Goal: Task Accomplishment & Management: Manage account settings

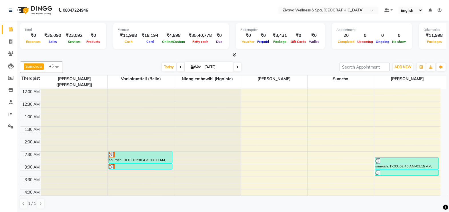
scroll to position [382, 0]
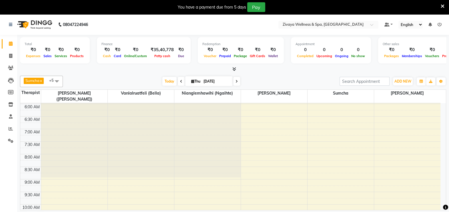
click at [56, 77] on span at bounding box center [56, 81] width 11 height 11
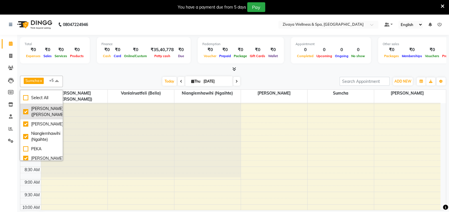
click at [27, 113] on div "[PERSON_NAME] ([PERSON_NAME])" at bounding box center [41, 112] width 37 height 12
checkbox input "false"
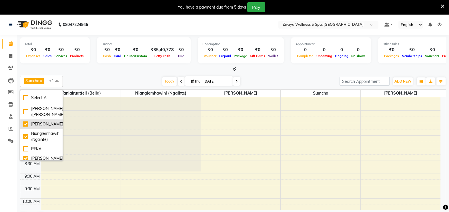
click at [27, 127] on div "[PERSON_NAME]" at bounding box center [41, 124] width 37 height 6
checkbox input "false"
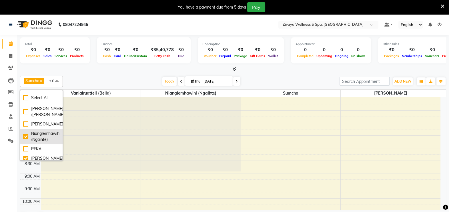
click at [27, 143] on div "Nianglemhawihi (Ngaihte)" at bounding box center [41, 137] width 37 height 12
checkbox input "false"
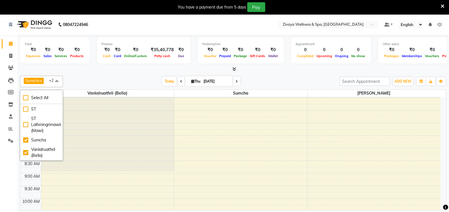
scroll to position [82, 0]
click at [39, 137] on div "Sumcha" at bounding box center [41, 140] width 37 height 6
checkbox input "false"
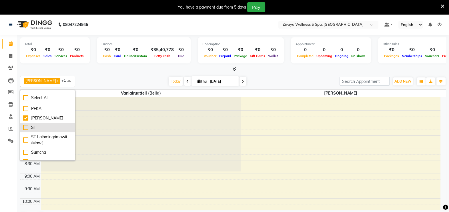
click at [58, 125] on div "ST" at bounding box center [47, 128] width 49 height 6
checkbox input "true"
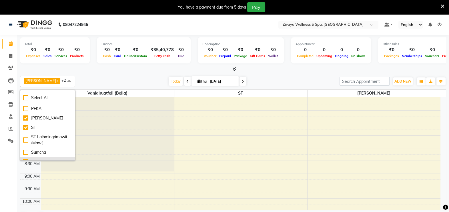
click at [61, 159] on div "Vanlalruatfeli (Bella)" at bounding box center [47, 162] width 49 height 6
checkbox input "false"
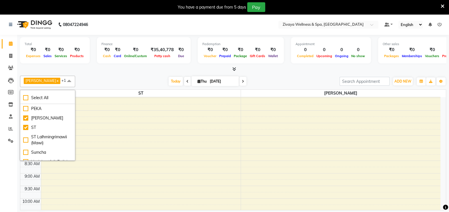
click at [75, 82] on span at bounding box center [68, 81] width 11 height 11
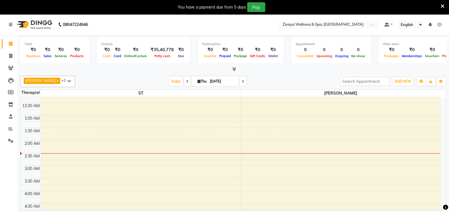
scroll to position [0, 0]
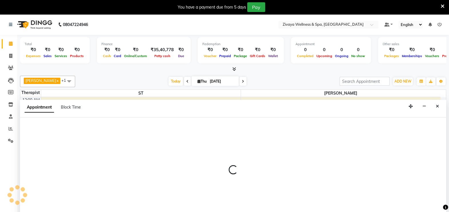
select select "80331"
select select "60"
select select "tentative"
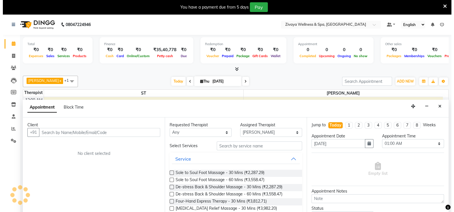
scroll to position [14, 0]
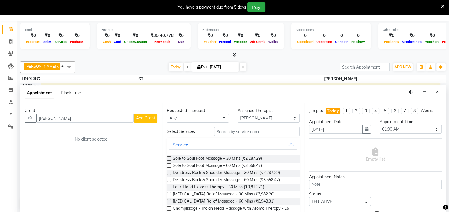
type input "Shyamali"
click at [153, 117] on span "Add Client" at bounding box center [145, 117] width 19 height 5
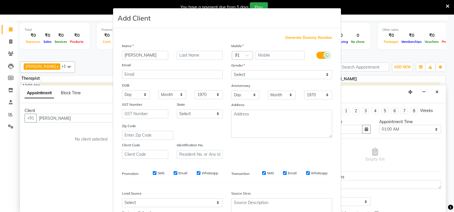
click at [294, 39] on span "Generate Dummy Number" at bounding box center [308, 38] width 47 height 6
type input "1311800001659"
checkbox input "false"
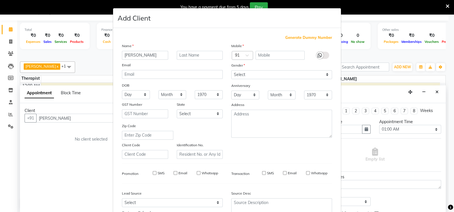
checkbox input "false"
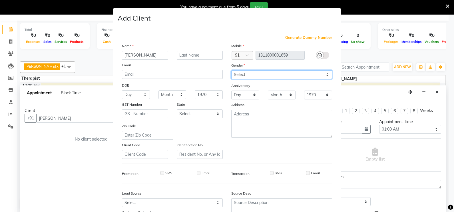
click at [266, 75] on select "Select Male Female Other Prefer Not To Say" at bounding box center [281, 74] width 101 height 9
select select "male"
click at [231, 71] on select "Select Male Female Other Prefer Not To Say" at bounding box center [281, 74] width 101 height 9
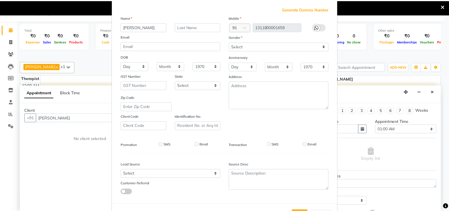
scroll to position [55, 0]
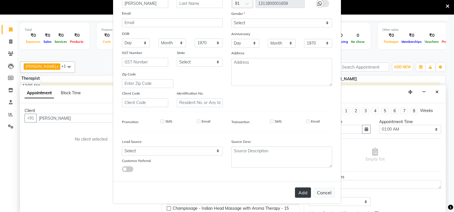
click at [302, 194] on button "Add" at bounding box center [303, 192] width 16 height 10
type input "1311800001659"
select select
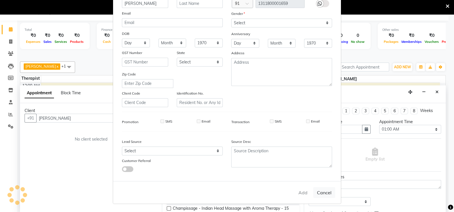
select select
checkbox input "false"
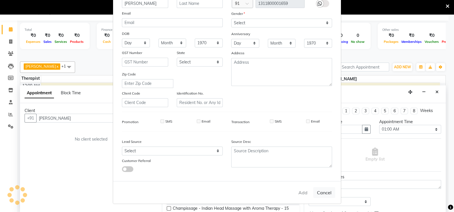
checkbox input "false"
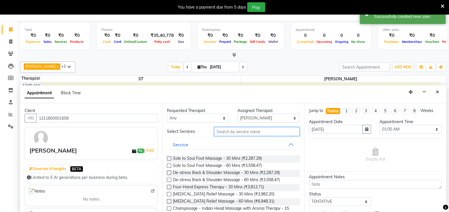
click at [246, 130] on input "text" at bounding box center [256, 131] width 85 height 9
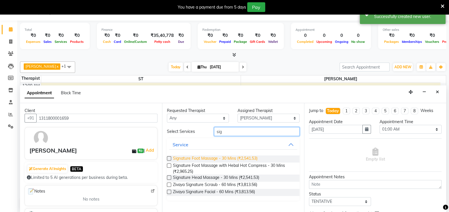
type input "sig"
click at [231, 155] on span "Signature Foot Massage - 30 Mins (₹2,541.53)" at bounding box center [215, 158] width 85 height 7
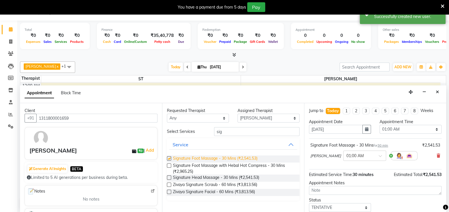
checkbox input "false"
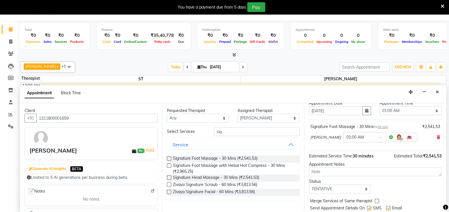
scroll to position [35, 0]
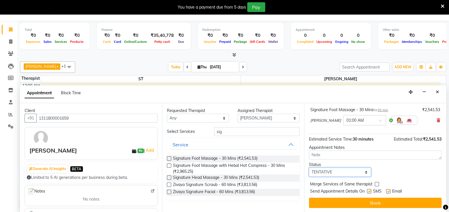
click at [330, 171] on select "Select TENTATIVE CONFIRM CHECK-IN UPCOMING" at bounding box center [340, 172] width 62 height 9
select select "confirm booking"
click at [309, 168] on select "Select TENTATIVE CONFIRM CHECK-IN UPCOMING" at bounding box center [340, 172] width 62 height 9
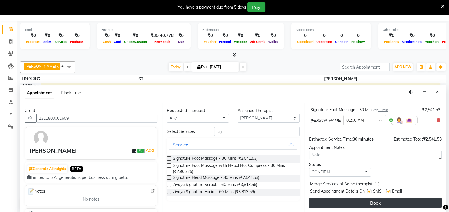
click at [354, 201] on button "Book" at bounding box center [375, 203] width 133 height 10
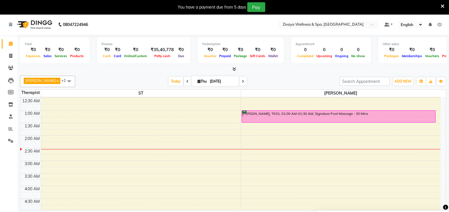
scroll to position [0, 0]
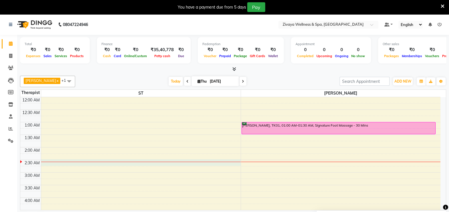
select select "62791"
select select "150"
select select "tentative"
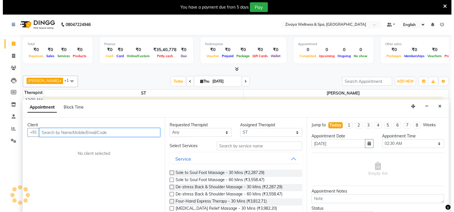
scroll to position [14, 0]
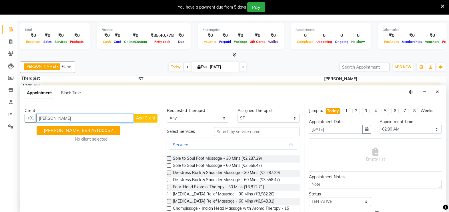
type input "Jigar"
click at [138, 118] on span "Add Client" at bounding box center [145, 117] width 19 height 5
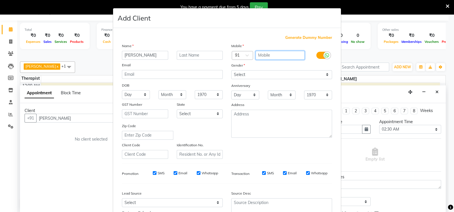
click at [278, 54] on input "text" at bounding box center [280, 55] width 49 height 9
type input "9998566611"
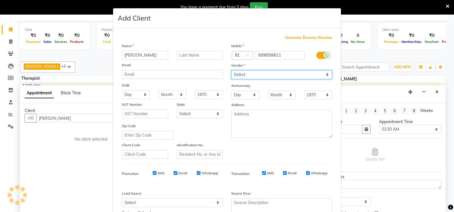
click at [270, 73] on select "Select Male Female Other Prefer Not To Say" at bounding box center [281, 74] width 101 height 9
select select "male"
click at [231, 71] on select "Select Male Female Other Prefer Not To Say" at bounding box center [281, 74] width 101 height 9
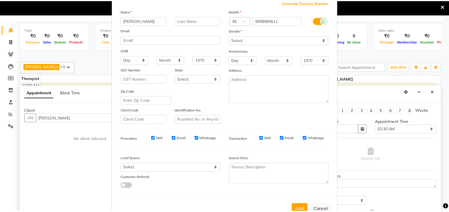
scroll to position [55, 0]
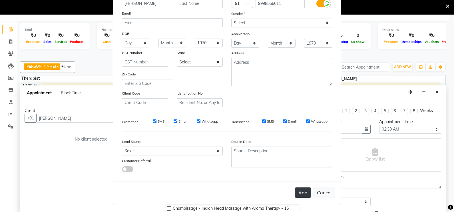
click at [296, 191] on button "Add" at bounding box center [303, 192] width 16 height 10
type input "9998566611"
select select
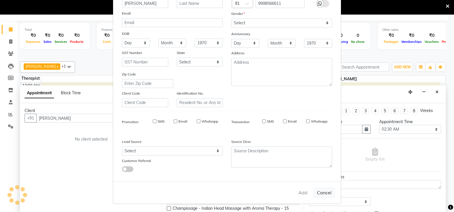
select select
checkbox input "false"
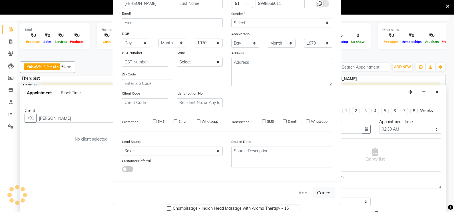
checkbox input "false"
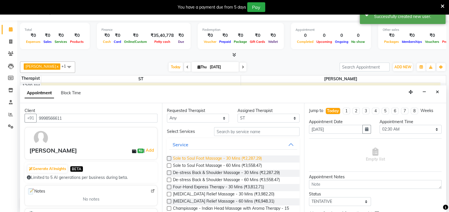
click at [256, 155] on span "Sole to Soul Foot Massage - 30 Mins (₹2,287.29)" at bounding box center [217, 158] width 89 height 7
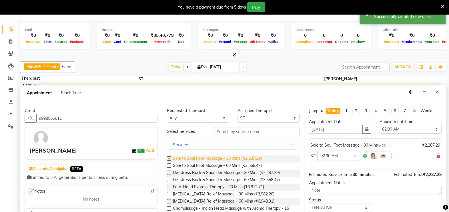
checkbox input "false"
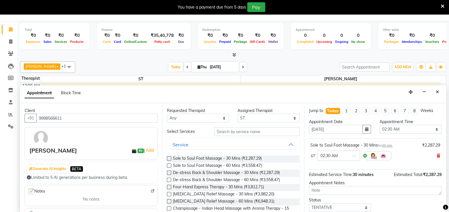
scroll to position [35, 0]
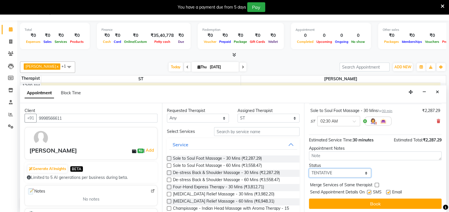
click at [339, 173] on select "Select TENTATIVE CONFIRM CHECK-IN UPCOMING" at bounding box center [340, 173] width 62 height 9
select select "confirm booking"
click at [309, 169] on select "Select TENTATIVE CONFIRM CHECK-IN UPCOMING" at bounding box center [340, 173] width 62 height 9
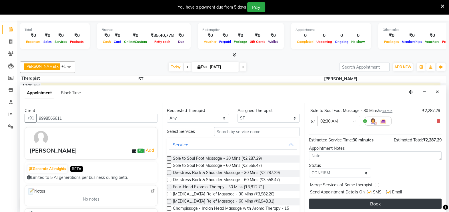
click at [357, 201] on button "Book" at bounding box center [375, 204] width 133 height 10
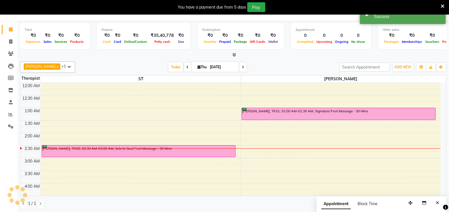
scroll to position [0, 0]
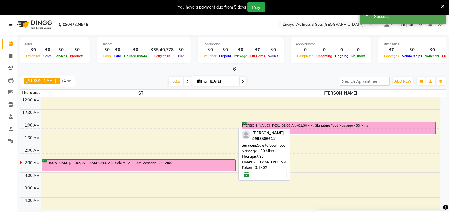
click at [206, 161] on div "Jigar, TK02, 02:30 AM-03:00 AM, Sole to Soul Foot Massage - 30 Mins" at bounding box center [138, 165] width 193 height 11
select select "6"
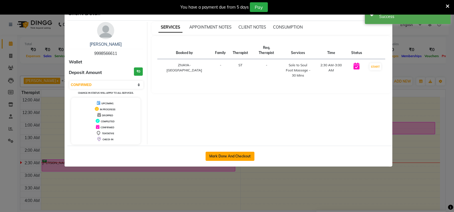
click at [219, 155] on button "Mark Done And Checkout" at bounding box center [230, 156] width 49 height 9
select select "service"
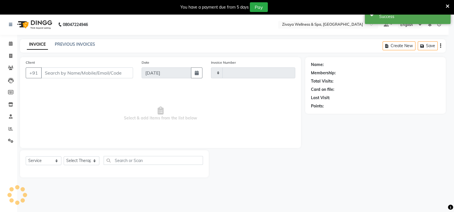
select select "3"
type input "2009"
select select "7072"
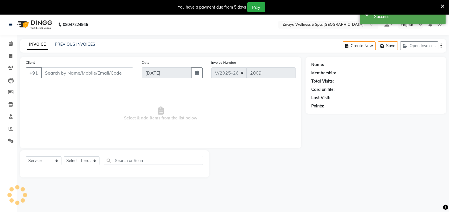
type input "9998566611"
select select "62791"
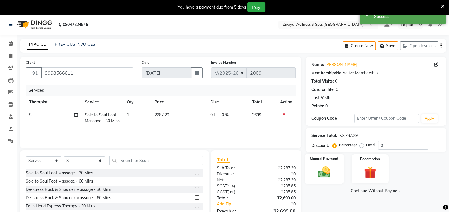
click at [326, 163] on div "Manual Payment" at bounding box center [324, 169] width 39 height 30
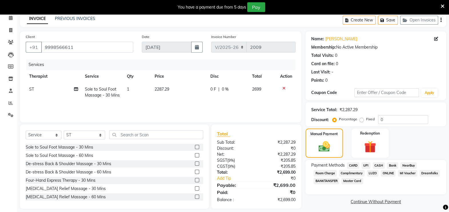
scroll to position [26, 0]
click at [378, 163] on span "CASH" at bounding box center [379, 165] width 12 height 7
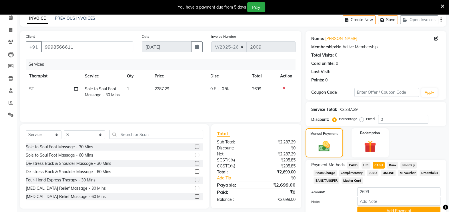
scroll to position [52, 0]
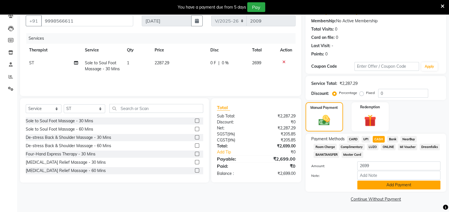
click at [390, 186] on button "Add Payment" at bounding box center [398, 185] width 83 height 9
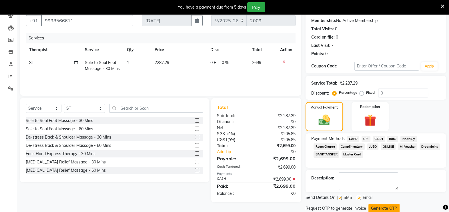
click at [384, 207] on button "Generate OTP" at bounding box center [383, 208] width 31 height 9
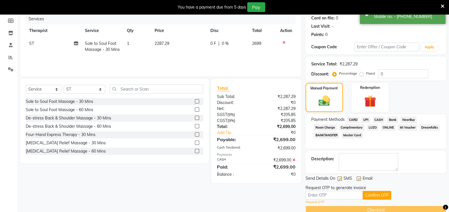
scroll to position [82, 0]
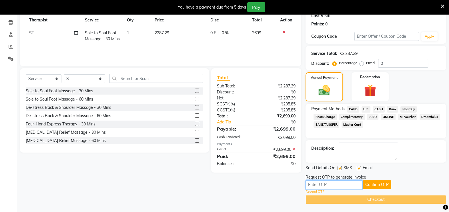
click at [350, 182] on input "text" at bounding box center [333, 184] width 57 height 9
type input "3599"
click at [371, 181] on button "Confirm OTP" at bounding box center [377, 184] width 29 height 9
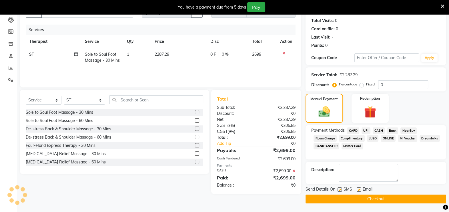
scroll to position [60, 0]
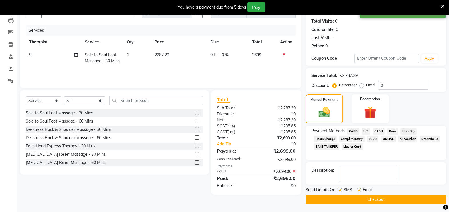
click at [359, 197] on button "Checkout" at bounding box center [375, 199] width 141 height 9
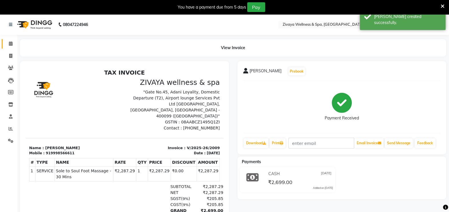
click at [11, 39] on link "Calendar" at bounding box center [9, 43] width 14 height 9
